Goal: Find specific page/section: Locate item on page

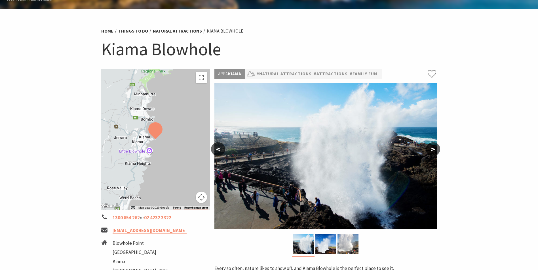
scroll to position [57, 0]
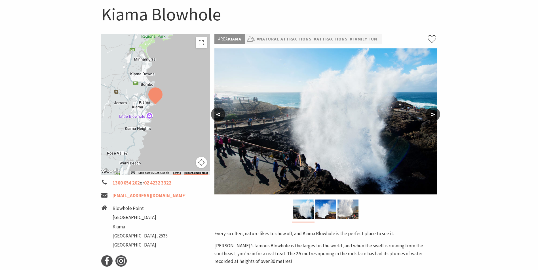
click at [200, 162] on button "Map camera controls" at bounding box center [201, 162] width 11 height 11
click at [200, 46] on button "Toggle fullscreen view" at bounding box center [201, 42] width 11 height 11
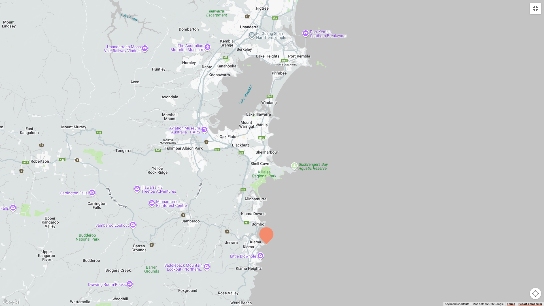
drag, startPoint x: 325, startPoint y: 147, endPoint x: 316, endPoint y: 249, distance: 102.3
click at [319, 251] on div at bounding box center [272, 153] width 544 height 306
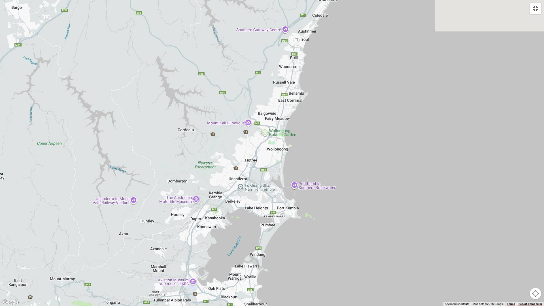
drag, startPoint x: 367, startPoint y: 121, endPoint x: 356, endPoint y: 265, distance: 144.5
click at [356, 265] on div at bounding box center [272, 153] width 544 height 306
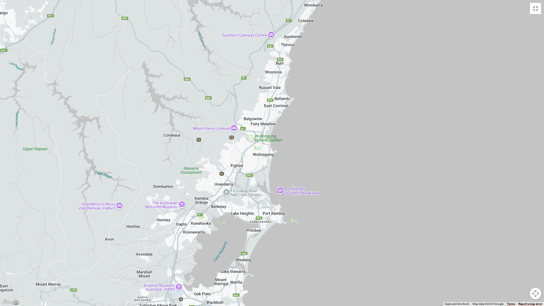
drag, startPoint x: 355, startPoint y: 149, endPoint x: 368, endPoint y: 71, distance: 79.4
click at [368, 71] on div at bounding box center [272, 153] width 544 height 306
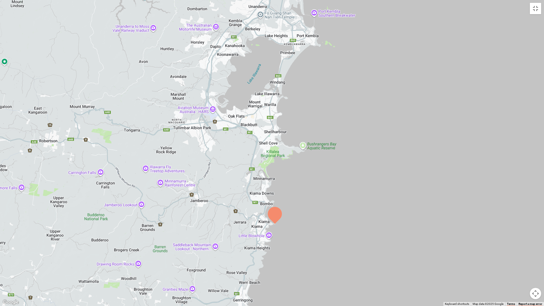
drag, startPoint x: 356, startPoint y: 143, endPoint x: 342, endPoint y: 83, distance: 61.5
click at [342, 83] on div at bounding box center [272, 153] width 544 height 306
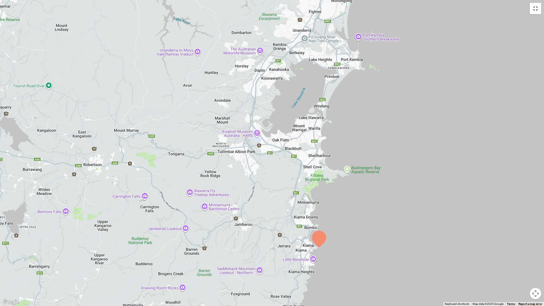
drag, startPoint x: 233, startPoint y: 167, endPoint x: 278, endPoint y: 194, distance: 53.0
click at [278, 194] on div at bounding box center [272, 153] width 544 height 306
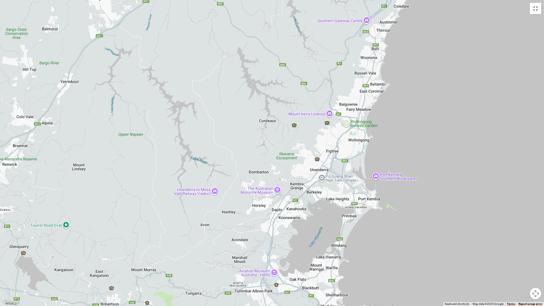
drag, startPoint x: 240, startPoint y: 160, endPoint x: 255, endPoint y: 287, distance: 128.0
click at [255, 270] on div at bounding box center [272, 153] width 544 height 306
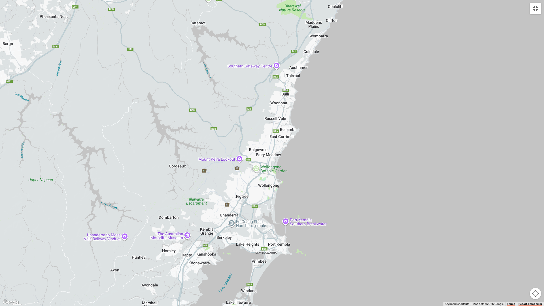
drag, startPoint x: 288, startPoint y: 81, endPoint x: 193, endPoint y: 130, distance: 106.6
click at [193, 130] on div at bounding box center [272, 153] width 544 height 306
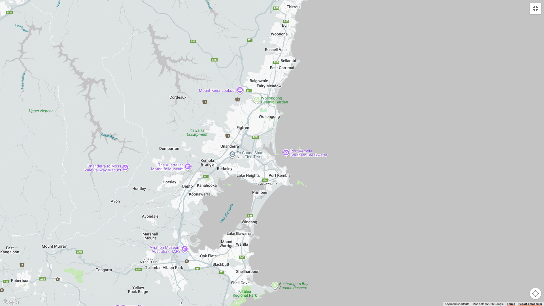
drag, startPoint x: 343, startPoint y: 179, endPoint x: 344, endPoint y: 110, distance: 69.5
click at [344, 110] on div at bounding box center [272, 153] width 544 height 306
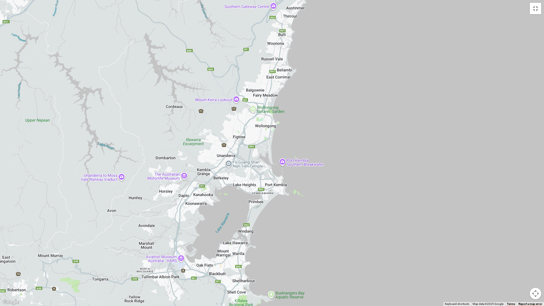
drag, startPoint x: 357, startPoint y: 127, endPoint x: 347, endPoint y: 82, distance: 45.6
click at [347, 82] on div at bounding box center [272, 153] width 544 height 306
